Goal: Check status

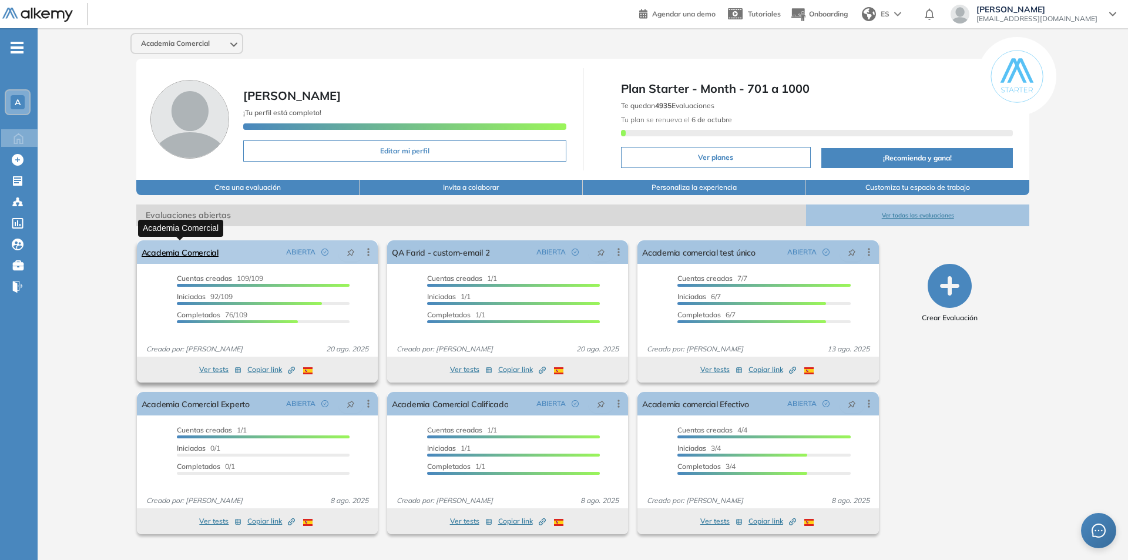
click at [174, 251] on link "Academia Comercial" at bounding box center [180, 251] width 77 height 23
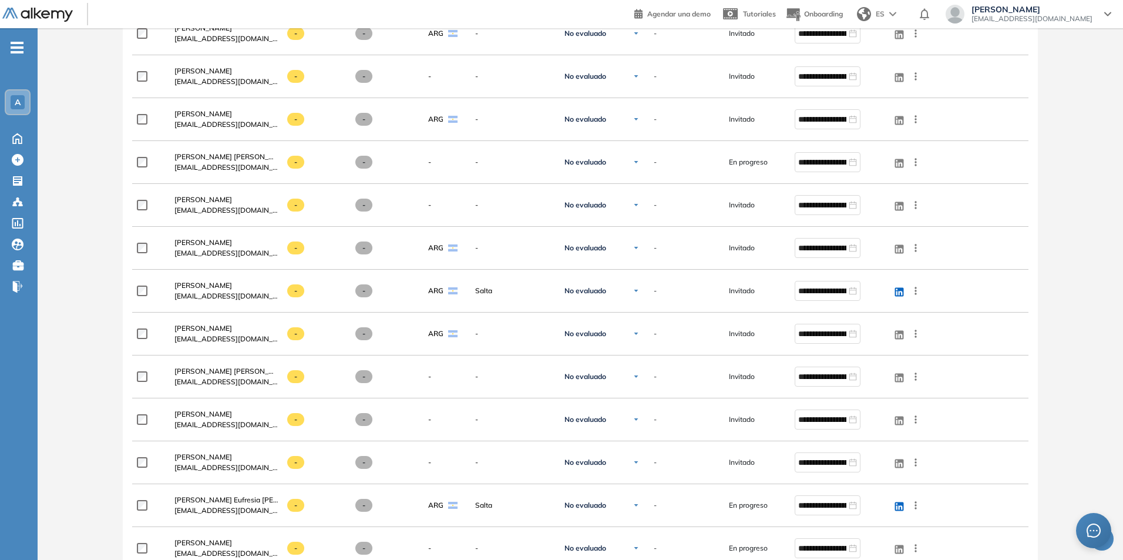
scroll to position [4614, 0]
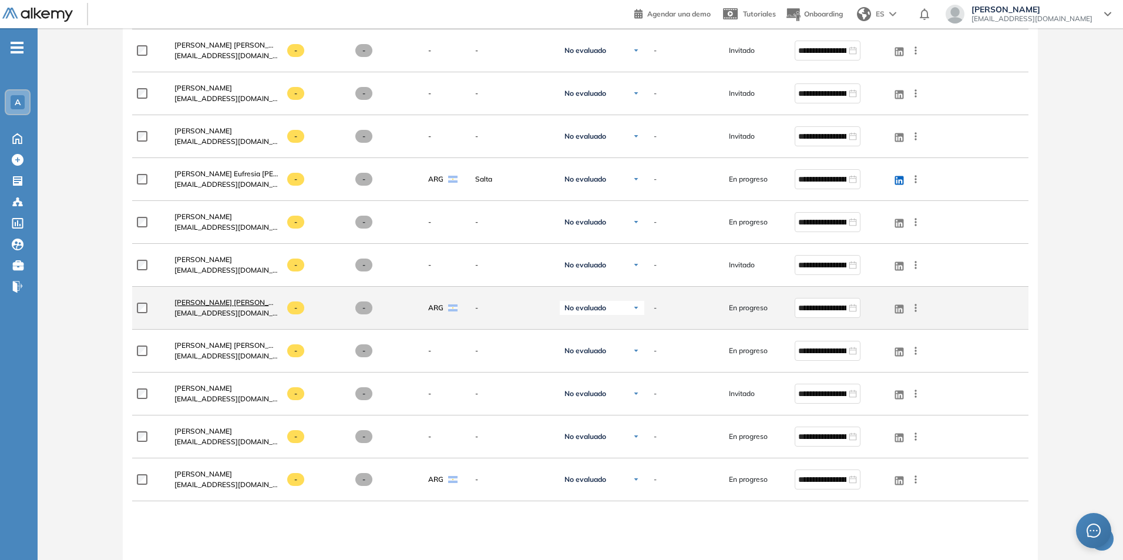
click at [197, 300] on span "[PERSON_NAME] [PERSON_NAME]" at bounding box center [232, 302] width 117 height 9
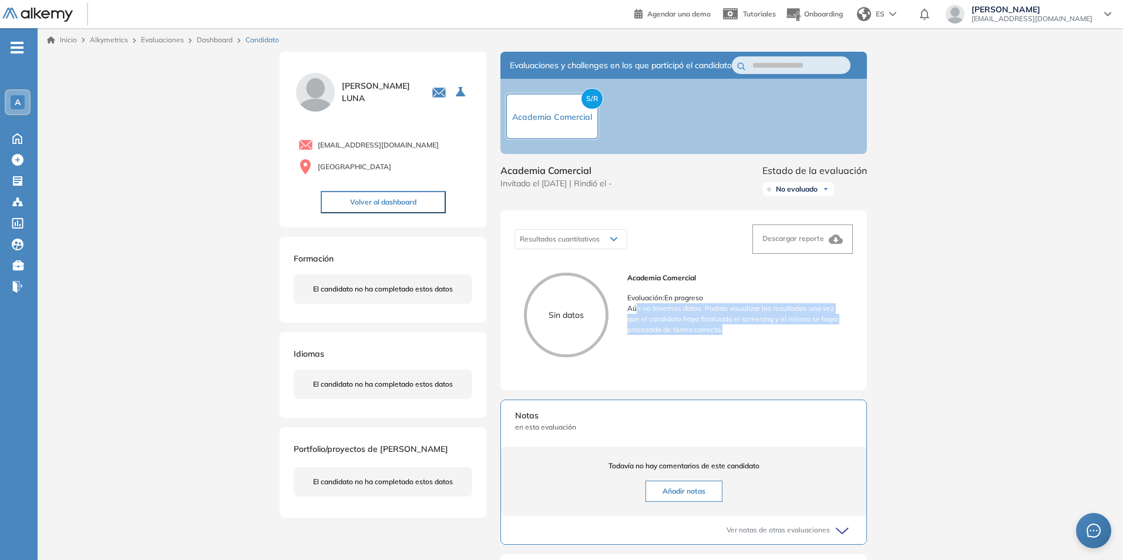
drag, startPoint x: 637, startPoint y: 323, endPoint x: 795, endPoint y: 337, distance: 159.2
click at [795, 335] on p "Aún no tenemos datos. Podrás visualizar los resultados una vez que el candidato…" at bounding box center [735, 319] width 216 height 32
click at [945, 322] on div "Inicio Alkymetrics Evaluaciones Dashboard Candidato Duración : 00:00:00 Cantida…" at bounding box center [580, 393] width 1085 height 730
click at [612, 190] on span "Invitado el [DATE] | Rindió el -" at bounding box center [556, 183] width 112 height 12
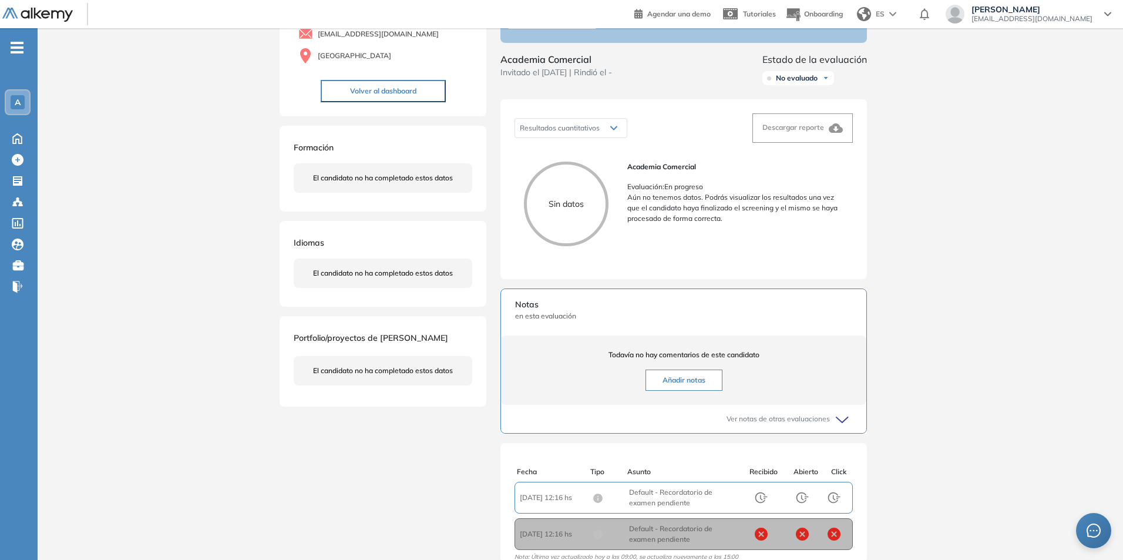
scroll to position [210, 0]
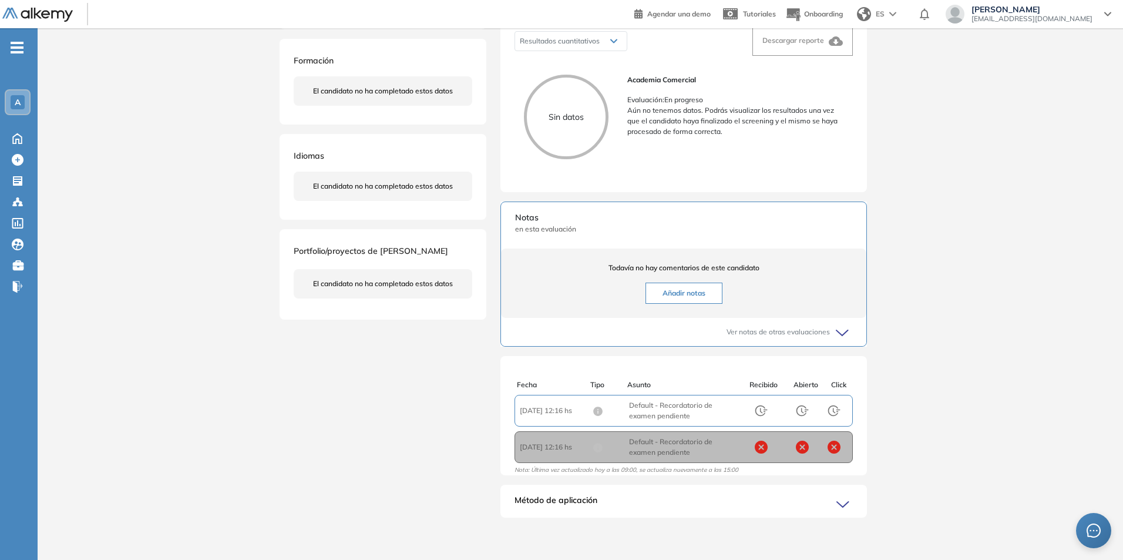
click at [836, 499] on icon at bounding box center [844, 504] width 16 height 16
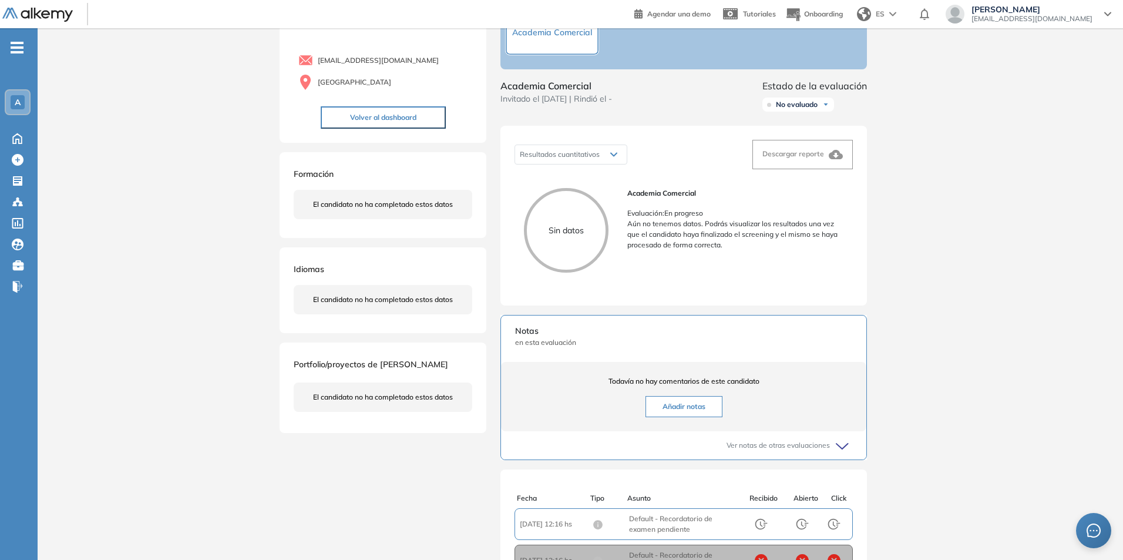
scroll to position [0, 0]
